Goal: Information Seeking & Learning: Learn about a topic

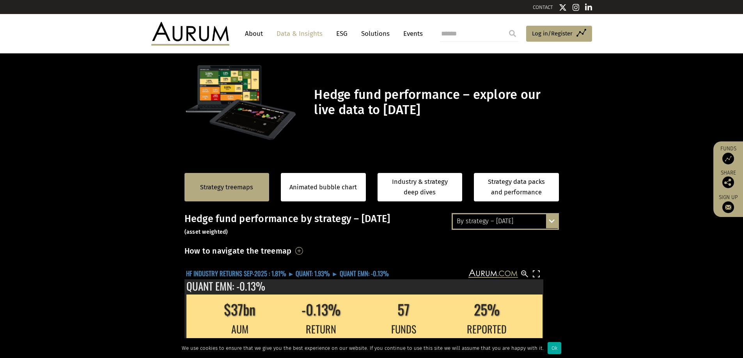
click at [251, 275] on text "HF INDUSTRY RETURNS SEP-2025 : 1.81% ► QUANT: 1.93% ► QUANT EMN: -0.13%" at bounding box center [287, 274] width 203 height 10
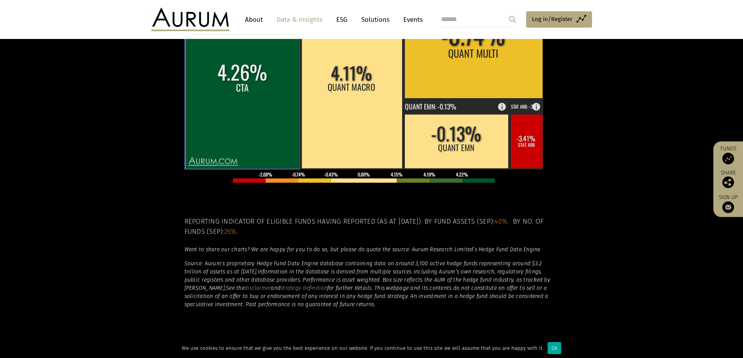
scroll to position [314, 0]
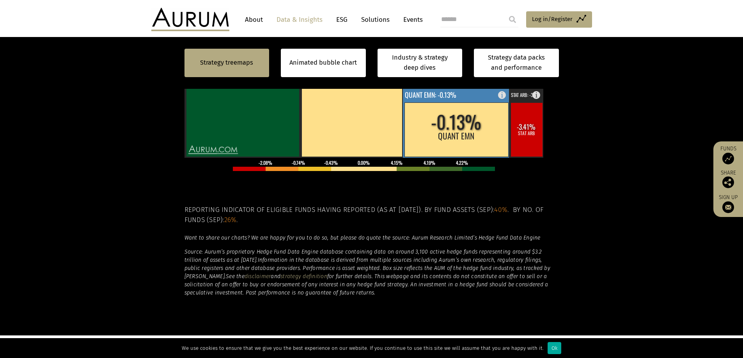
drag, startPoint x: 519, startPoint y: 124, endPoint x: 415, endPoint y: 122, distance: 103.8
click at [415, 122] on g "4.26% CTA CTA: 4.26% 4.11% QUANT MACRO QUANT MACRO: 4.11% -0.74% QUANT MULTI QU…" at bounding box center [364, 62] width 360 height 192
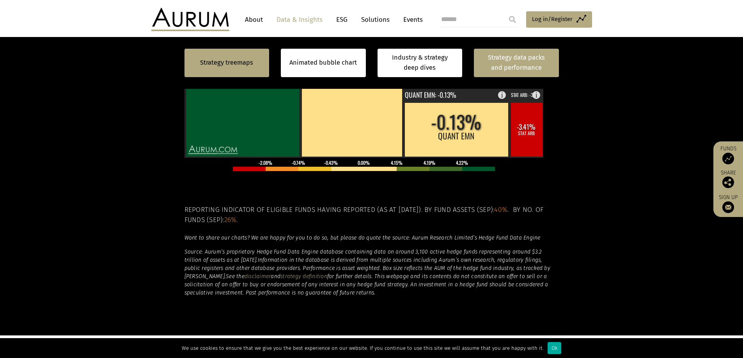
click at [495, 71] on link "Strategy data packs and performance" at bounding box center [516, 63] width 85 height 28
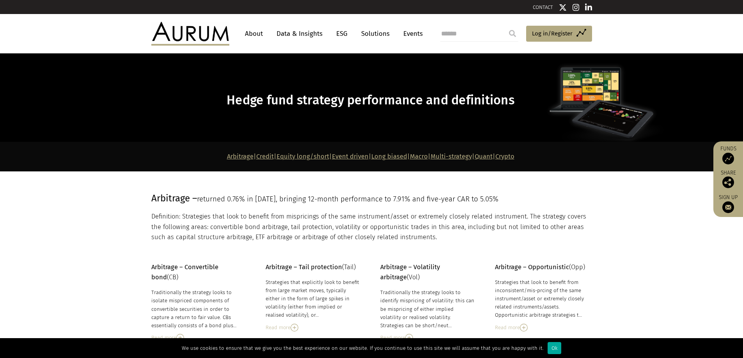
click at [293, 158] on link "Equity long/short" at bounding box center [303, 156] width 53 height 7
click at [502, 159] on strong "Arbitrage | Credit | Equity long/short | Event driven | Long biased | Macro | M…" at bounding box center [370, 156] width 287 height 7
click at [514, 160] on p "Arbitrage | Credit | Equity long/short | Event driven | Long biased | Macro | M…" at bounding box center [370, 157] width 439 height 10
click at [493, 160] on link "Quant" at bounding box center [484, 156] width 18 height 7
